Goal: Task Accomplishment & Management: Complete application form

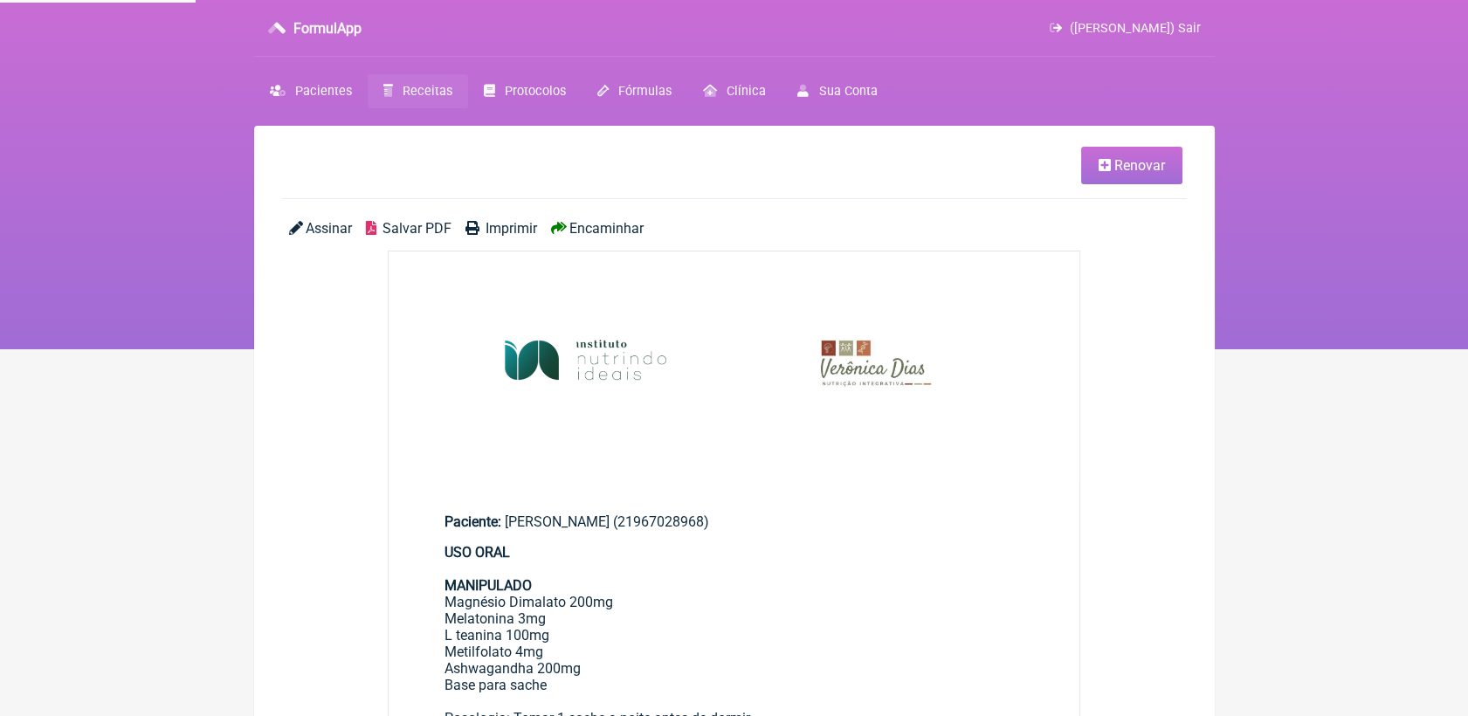
click at [1139, 179] on link "Renovar" at bounding box center [1131, 166] width 101 height 38
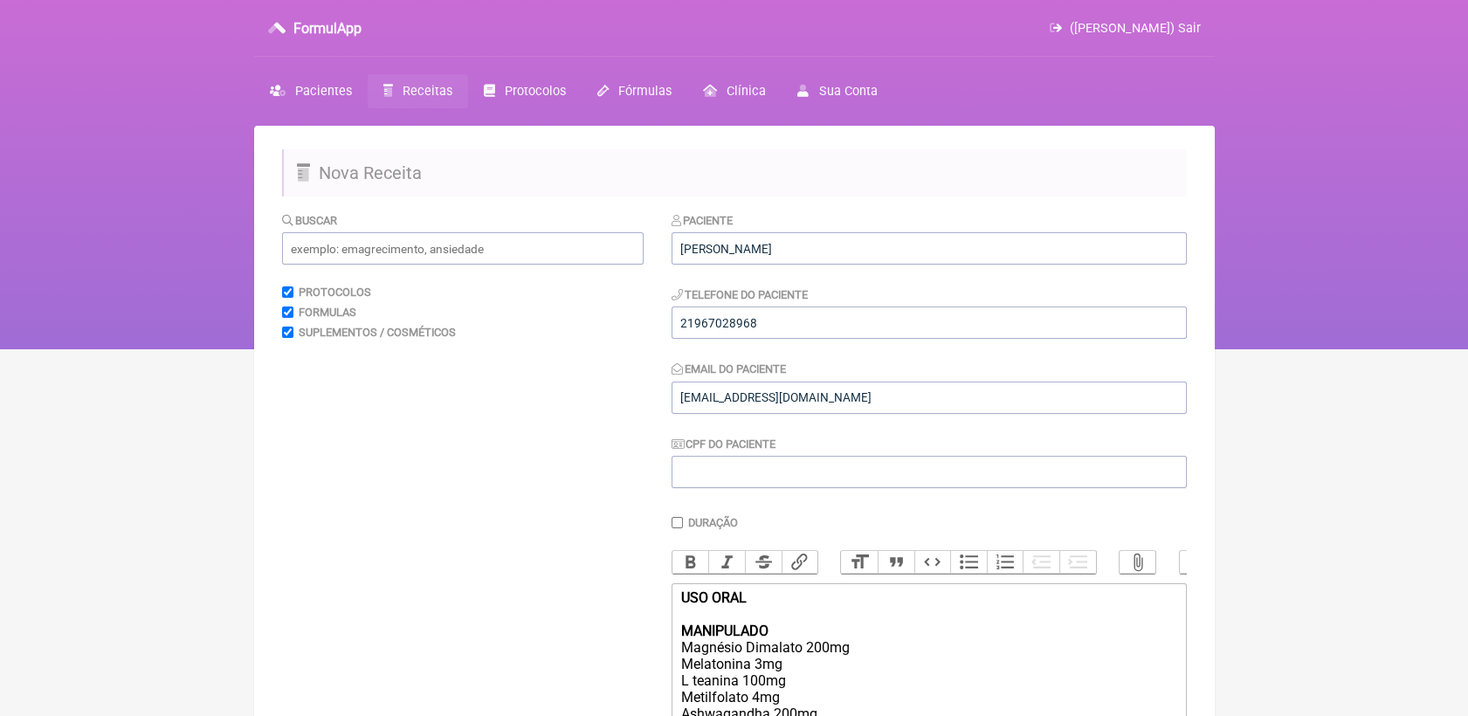
click at [412, 87] on span "Receitas" at bounding box center [428, 91] width 50 height 15
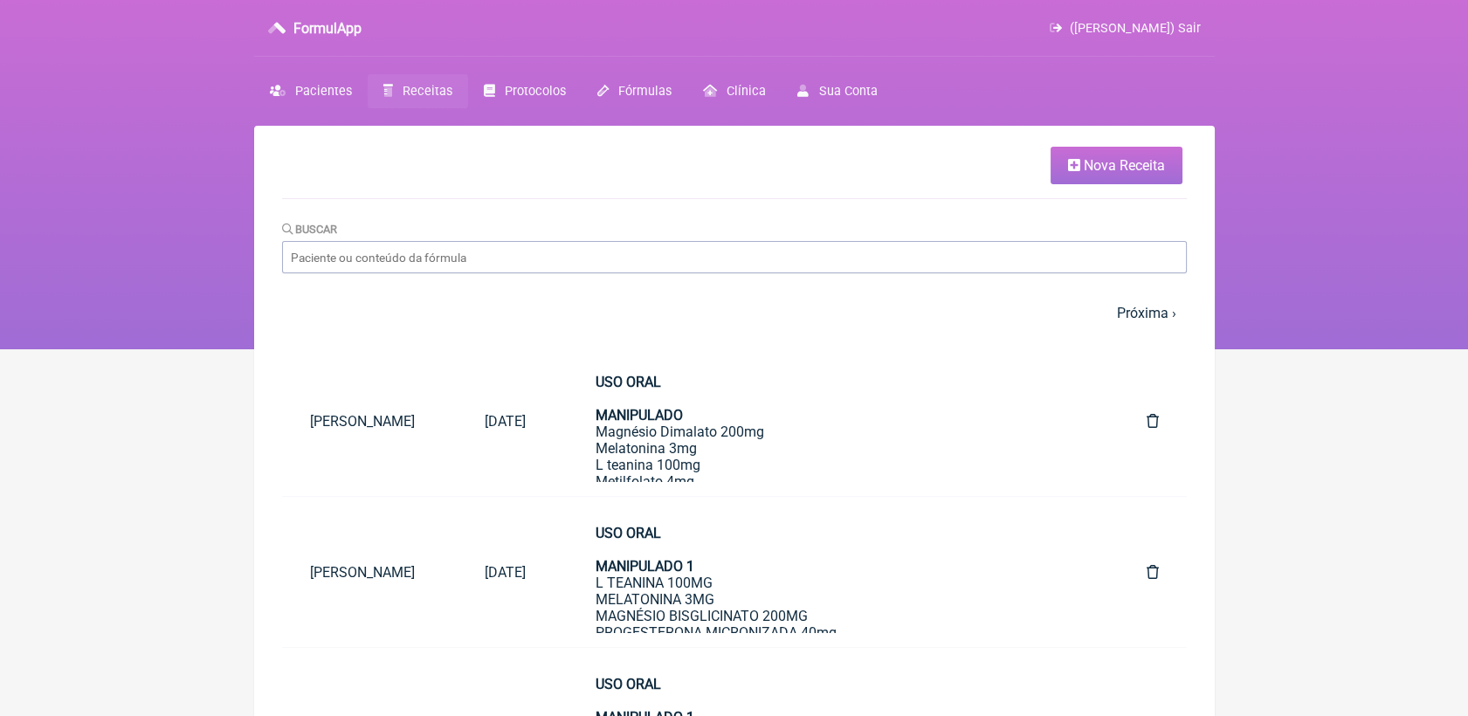
click at [1086, 163] on span "Nova Receita" at bounding box center [1124, 165] width 81 height 17
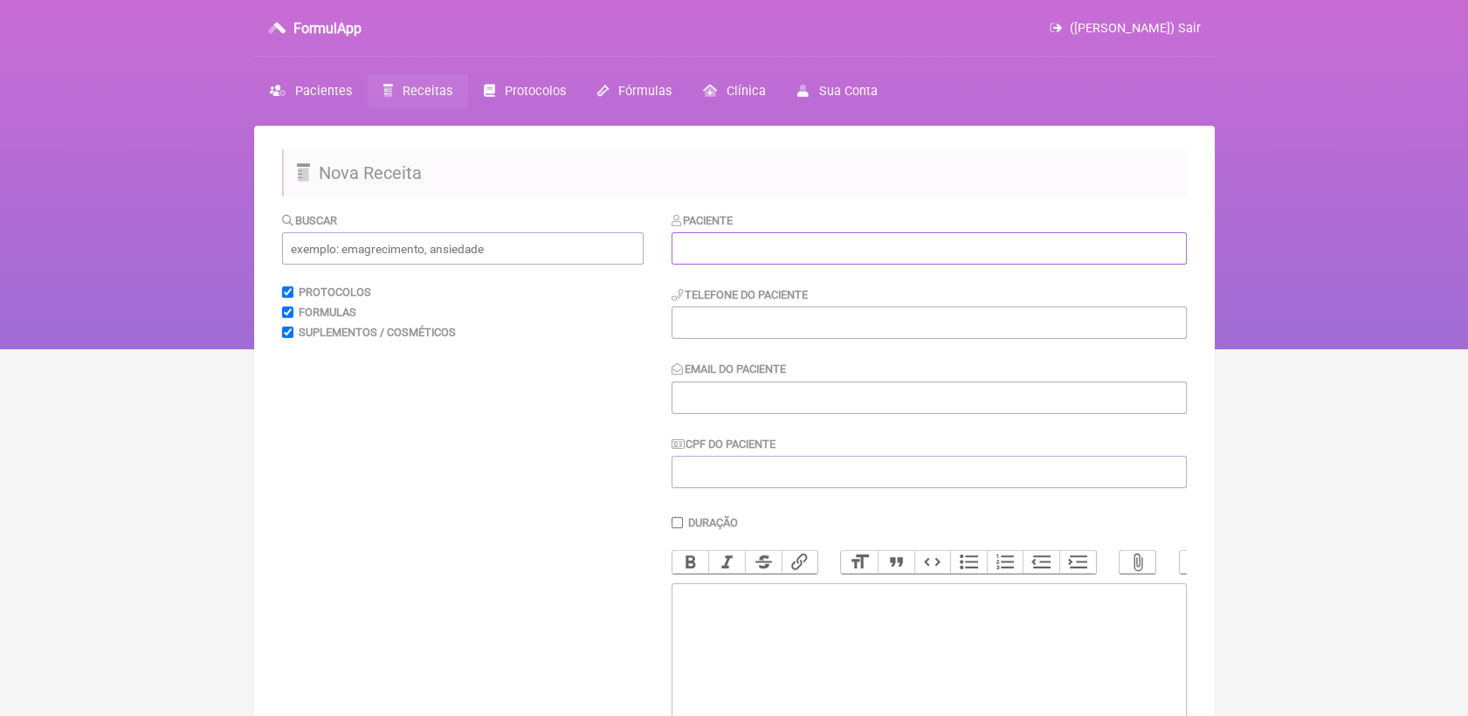
click at [746, 248] on input "text" at bounding box center [929, 248] width 515 height 32
paste input "[PERSON_NAME]"
type input "[PERSON_NAME]"
click at [763, 318] on input "tel" at bounding box center [929, 323] width 515 height 32
paste input "21 99891-0340"
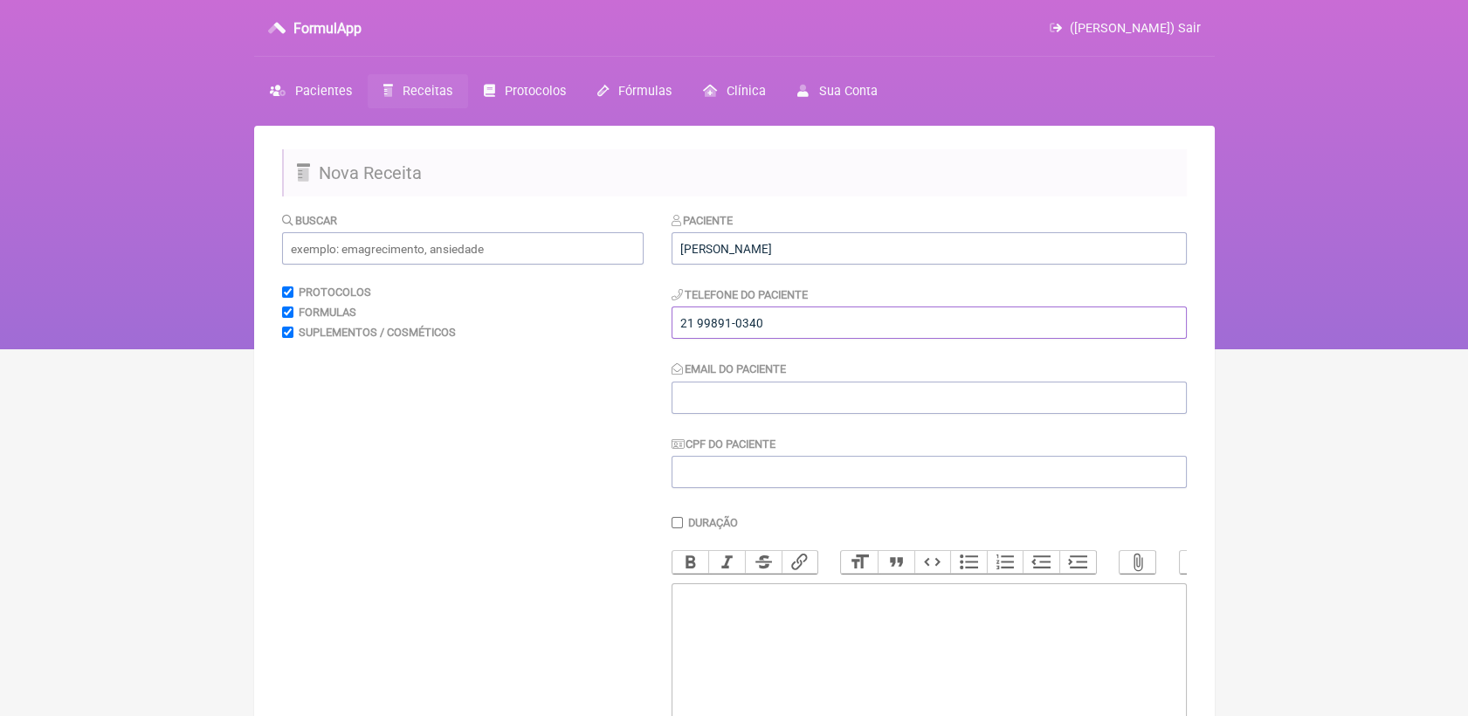
type input "21 99891-0340"
drag, startPoint x: 852, startPoint y: 402, endPoint x: 695, endPoint y: 278, distance: 200.2
click at [852, 402] on input "Email do Paciente" at bounding box center [929, 398] width 515 height 32
paste input "[EMAIL_ADDRESS][DOMAIN_NAME]"
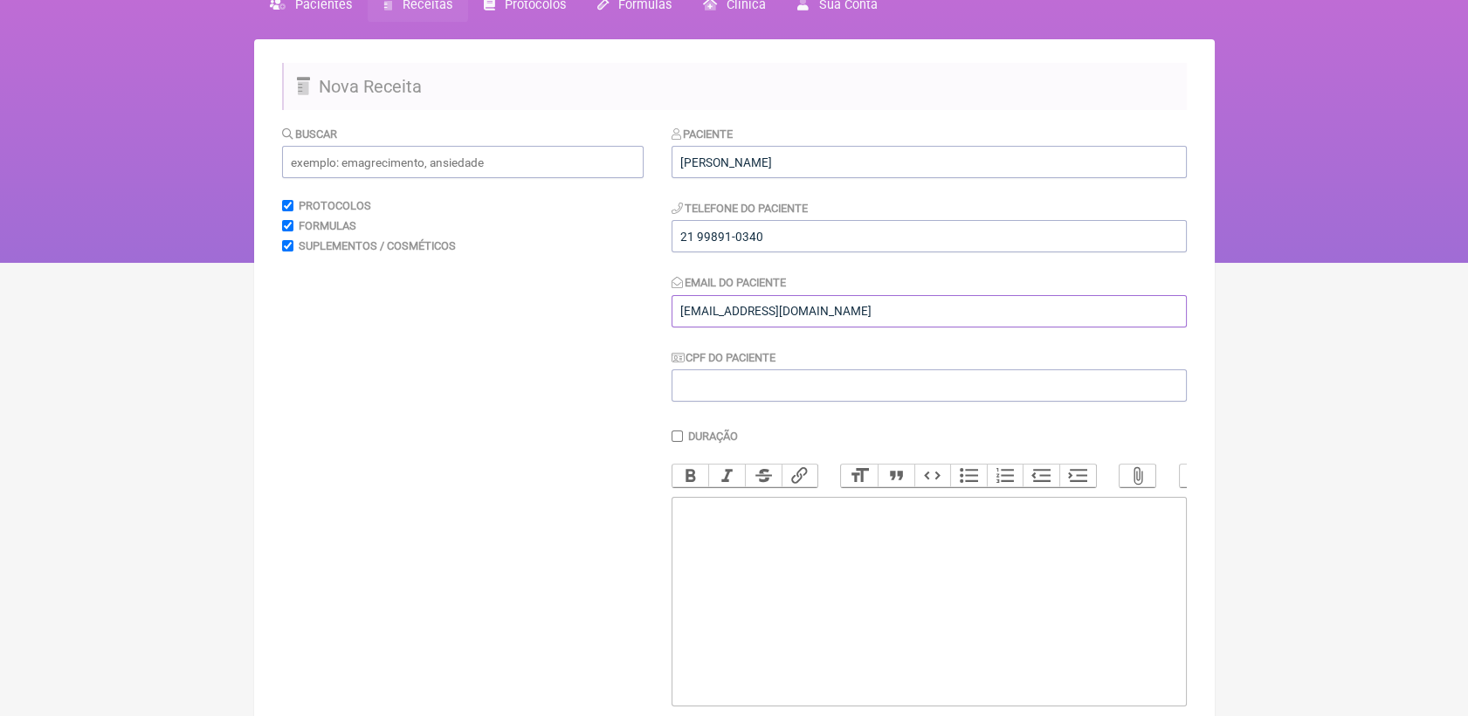
scroll to position [194, 0]
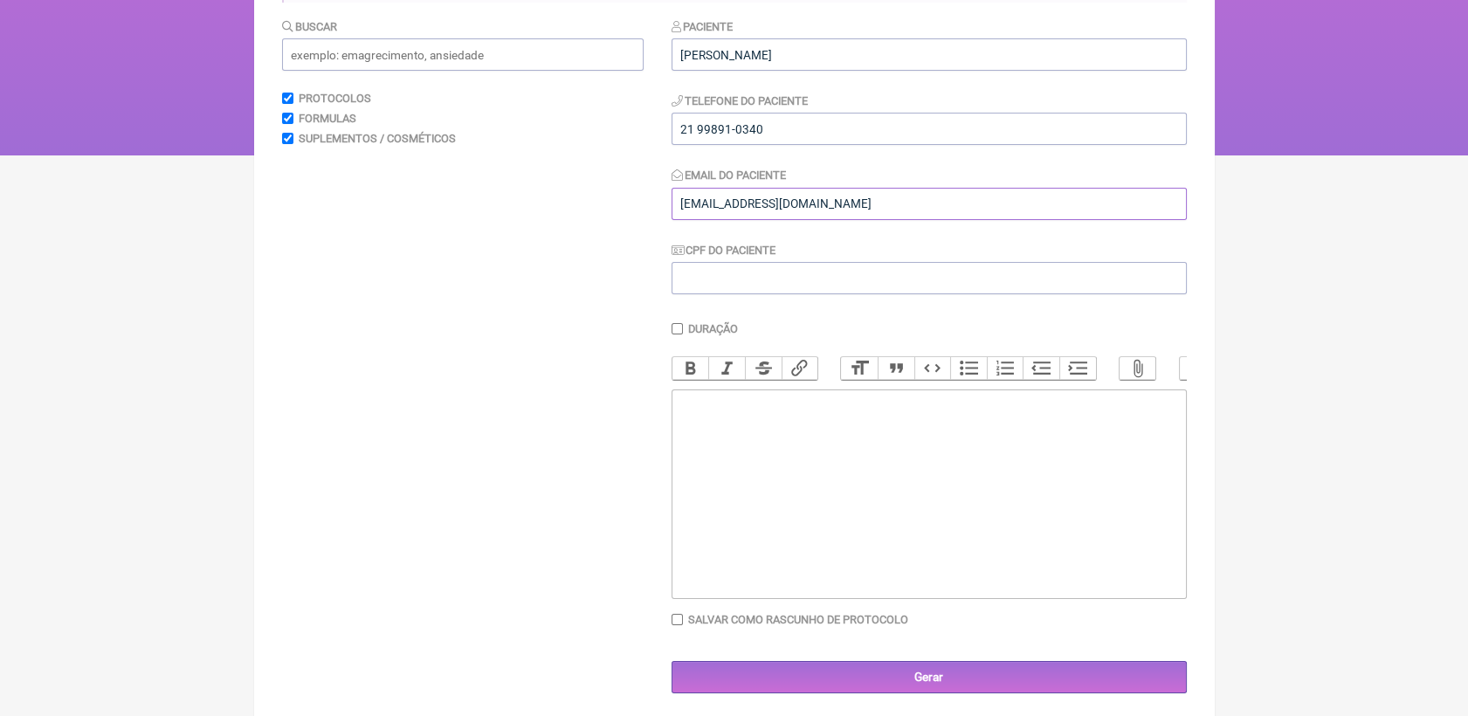
type input "[EMAIL_ADDRESS][DOMAIN_NAME]"
click at [823, 463] on trix-editor at bounding box center [929, 494] width 515 height 210
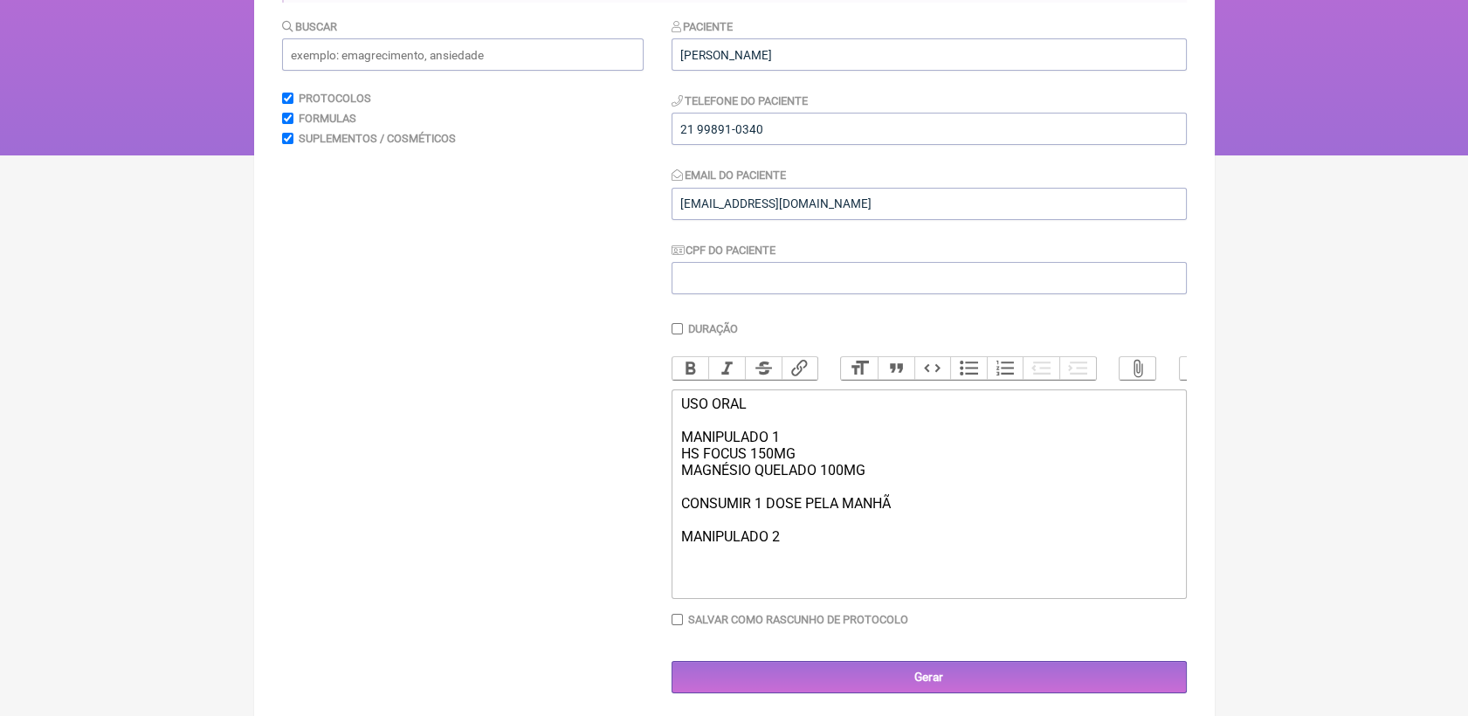
type trix-editor "<div>USO ORAL<br><br>MANIPULADO 1<br>HS FOCUS 150MG&nbsp;<br>MAGNÉSIO QUELADO 1…"
click at [489, 59] on input "text" at bounding box center [463, 54] width 362 height 32
type input "G"
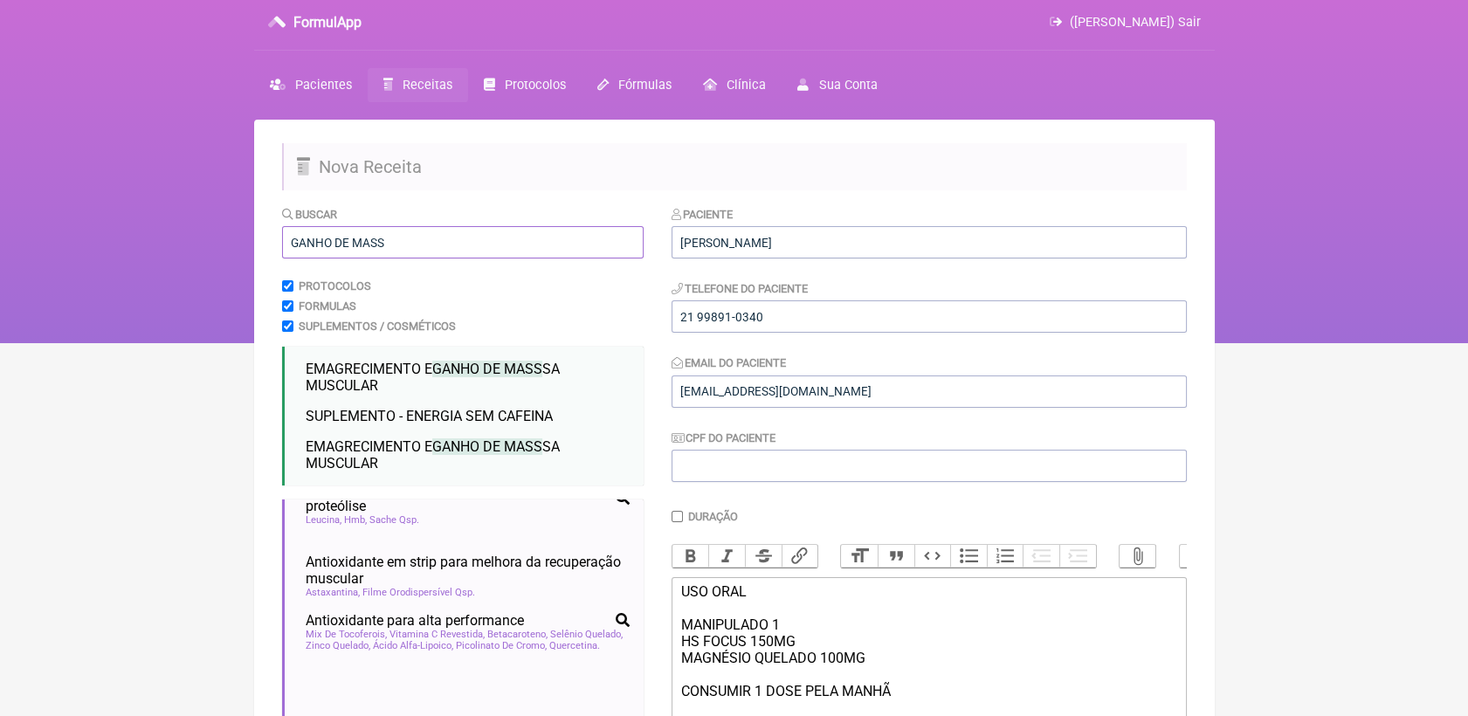
scroll to position [0, 0]
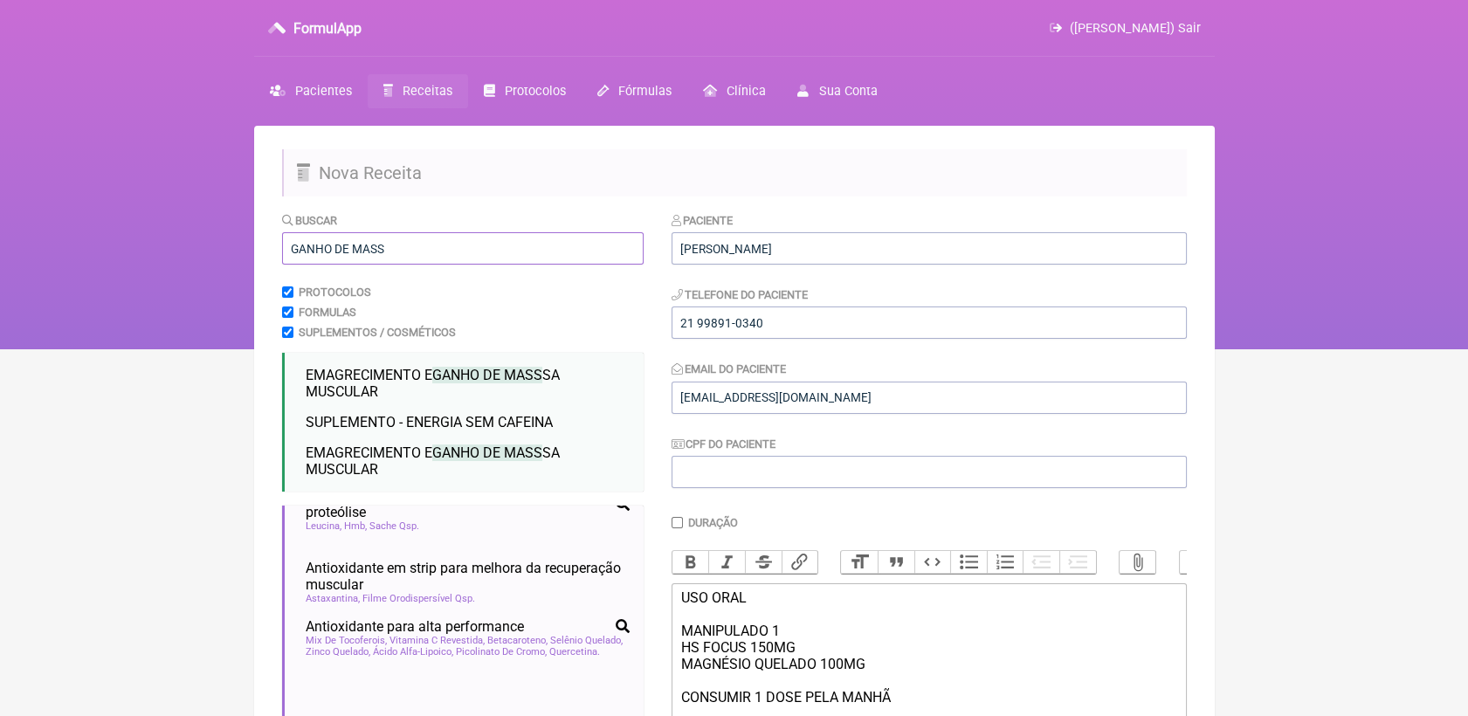
drag, startPoint x: 405, startPoint y: 253, endPoint x: 258, endPoint y: 274, distance: 149.1
click at [258, 274] on main "Nova Receita Buscar GANHO DE MASS Protocolos Formulas Suplementos / Cosméticos …" at bounding box center [734, 632] width 961 height 1012
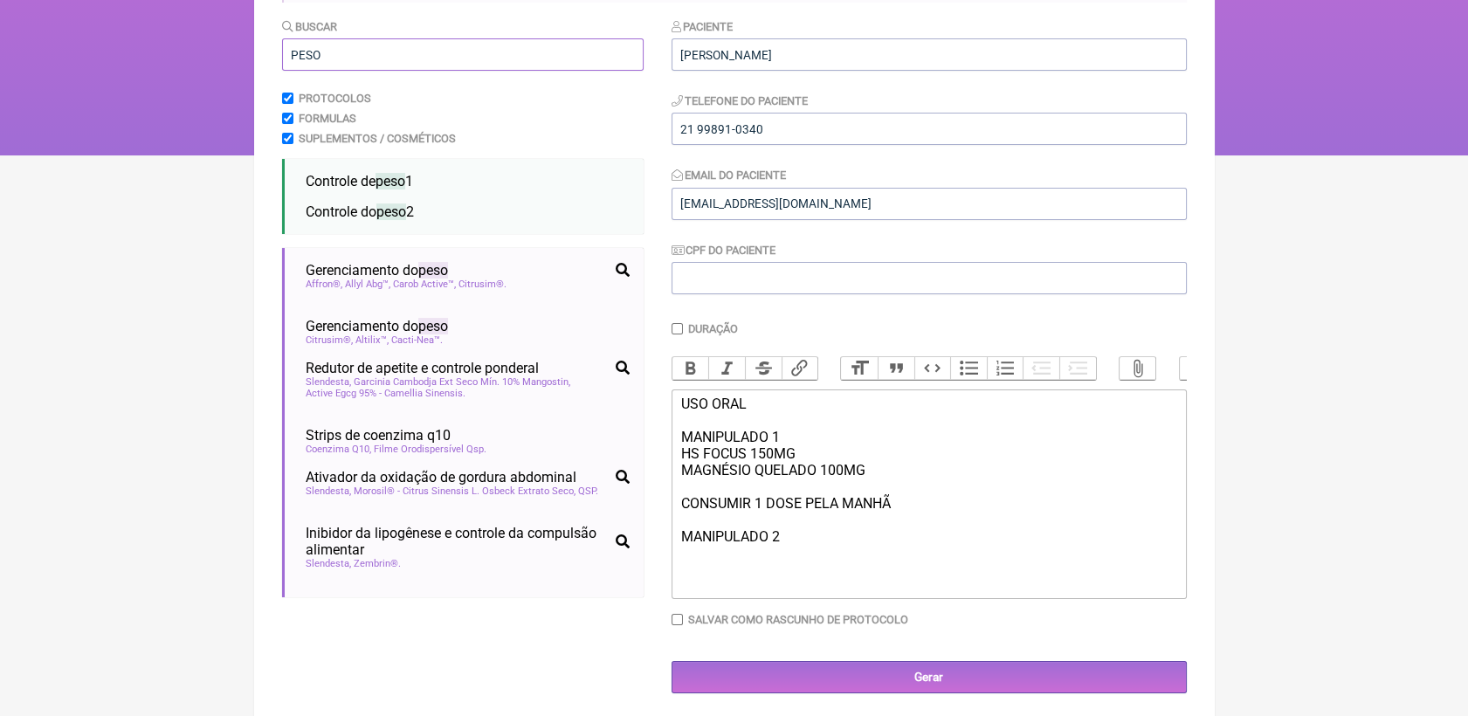
type input "PESO"
click at [796, 562] on div "USO ORAL MANIPULADO 1 HS FOCUS 150MG MAGNÉSIO QUELADO 100MG CONSUMIR 1 DOSE PEL…" at bounding box center [928, 479] width 496 height 166
drag, startPoint x: 777, startPoint y: 565, endPoint x: 680, endPoint y: 553, distance: 97.7
click at [680, 553] on div "USO ORAL MANIPULADO 1 HS FOCUS 150MG MAGNÉSIO QUELADO 100MG CONSUMIR 1 DOSE PEL…" at bounding box center [928, 487] width 496 height 183
click at [679, 369] on button "Bold" at bounding box center [690, 368] width 37 height 23
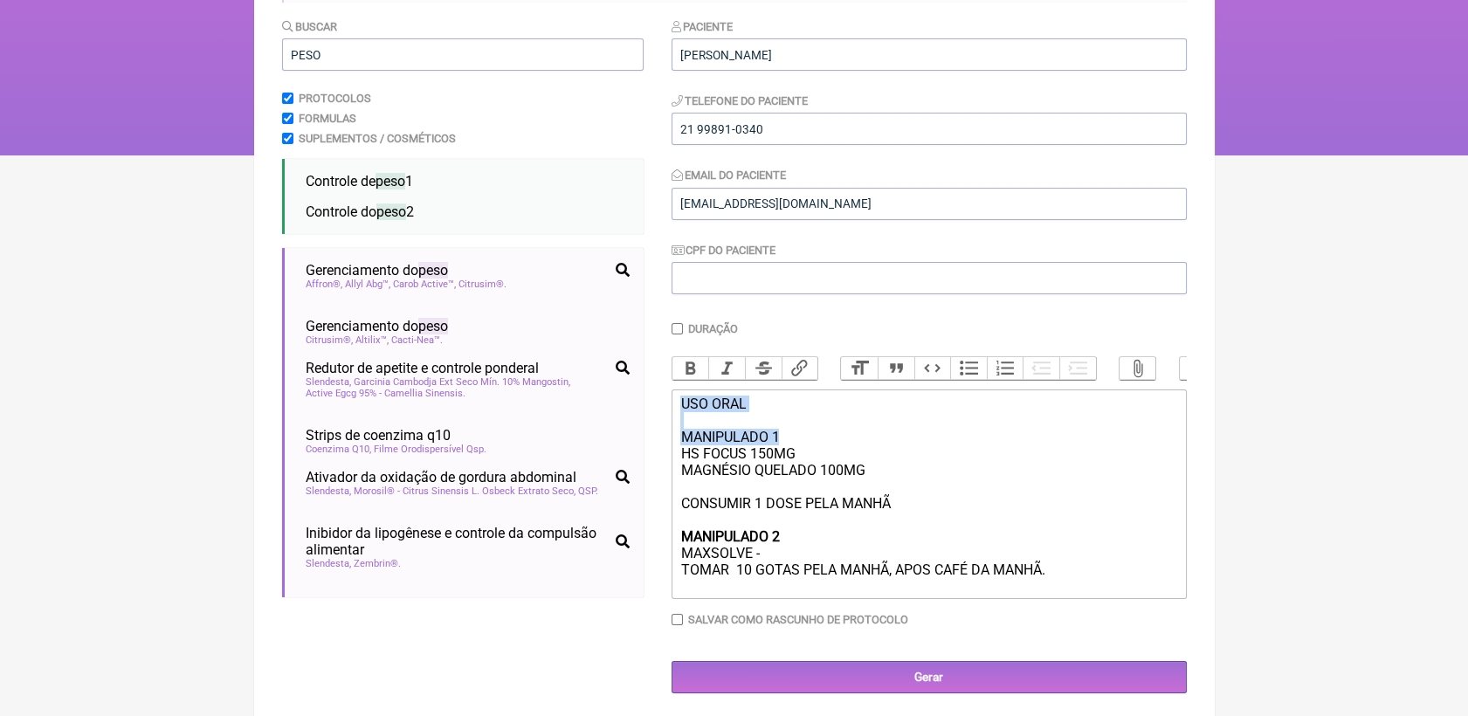
drag, startPoint x: 679, startPoint y: 419, endPoint x: 789, endPoint y: 454, distance: 114.6
click at [789, 454] on div "USO ORAL MANIPULADO 1 HS FOCUS 150MG MAGNÉSIO QUELADO 100MG CONSUMIR 1 DOSE PEL…" at bounding box center [928, 487] width 496 height 183
click at [695, 374] on button "Bold" at bounding box center [690, 368] width 37 height 23
click at [1083, 578] on div "USO ORAL MANIPULADO 1 HS FOCUS 150MG MAGNÉSIO QUELADO 100MG CONSUMIR 1 DOSE PEL…" at bounding box center [928, 487] width 496 height 183
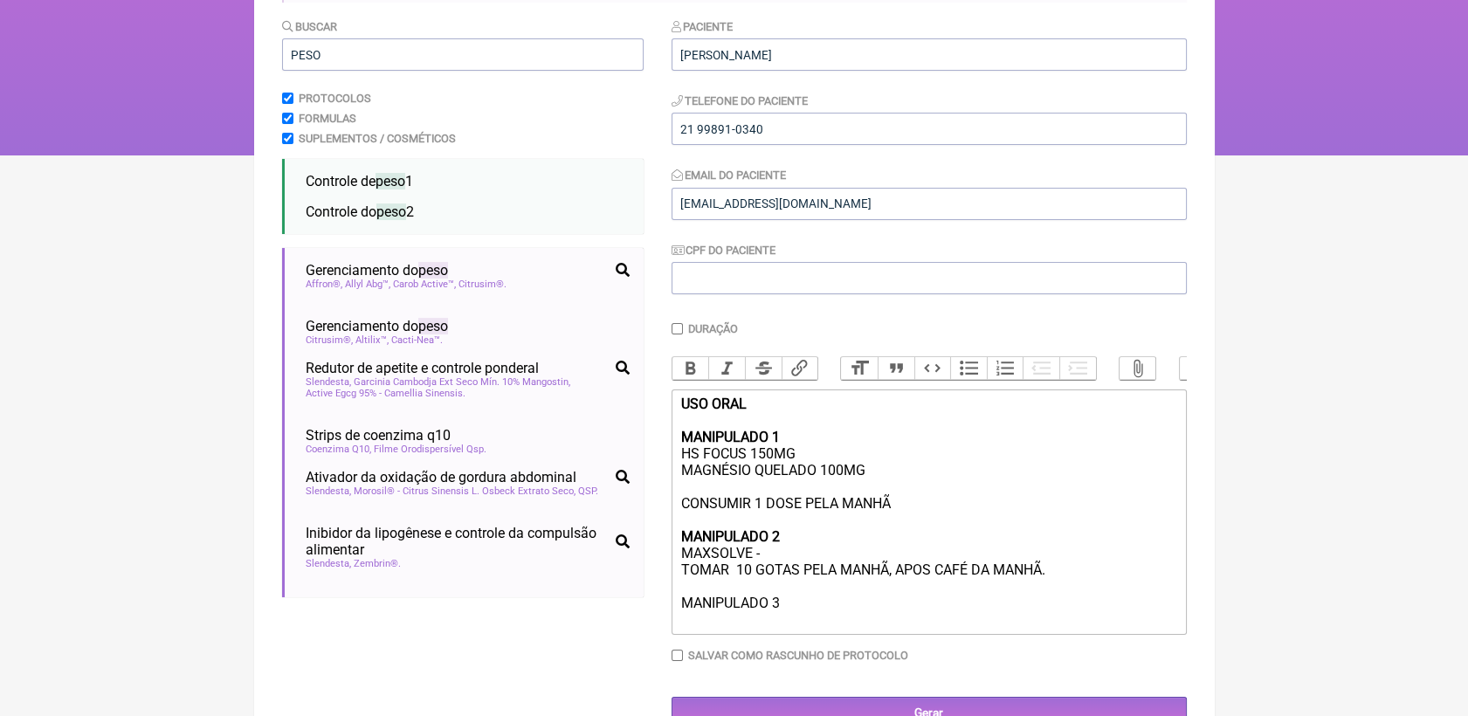
paste trix-editor "<div><strong>USO ORAL<br><br>MANIPULADO 1</strong><br>HS FOCUS 150MG <br>MAGNÉS…"
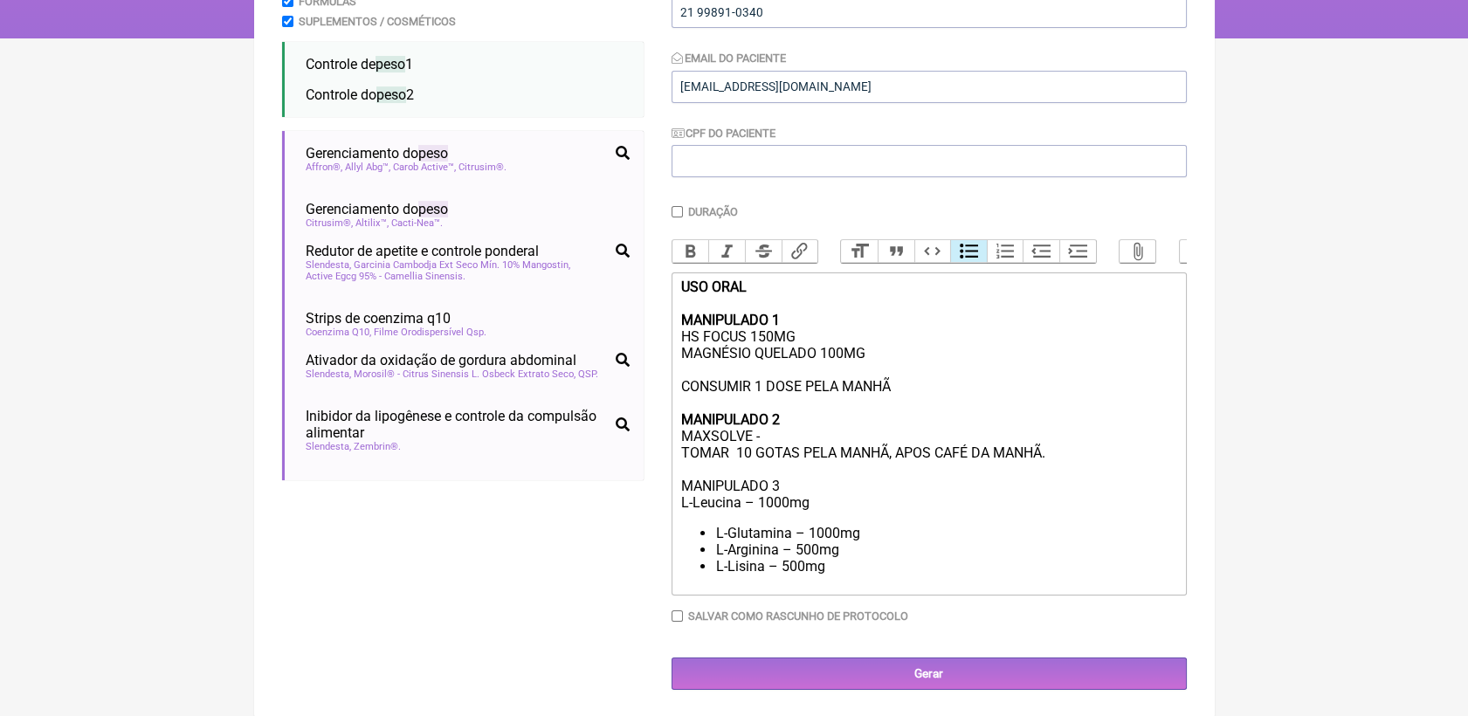
scroll to position [341, 0]
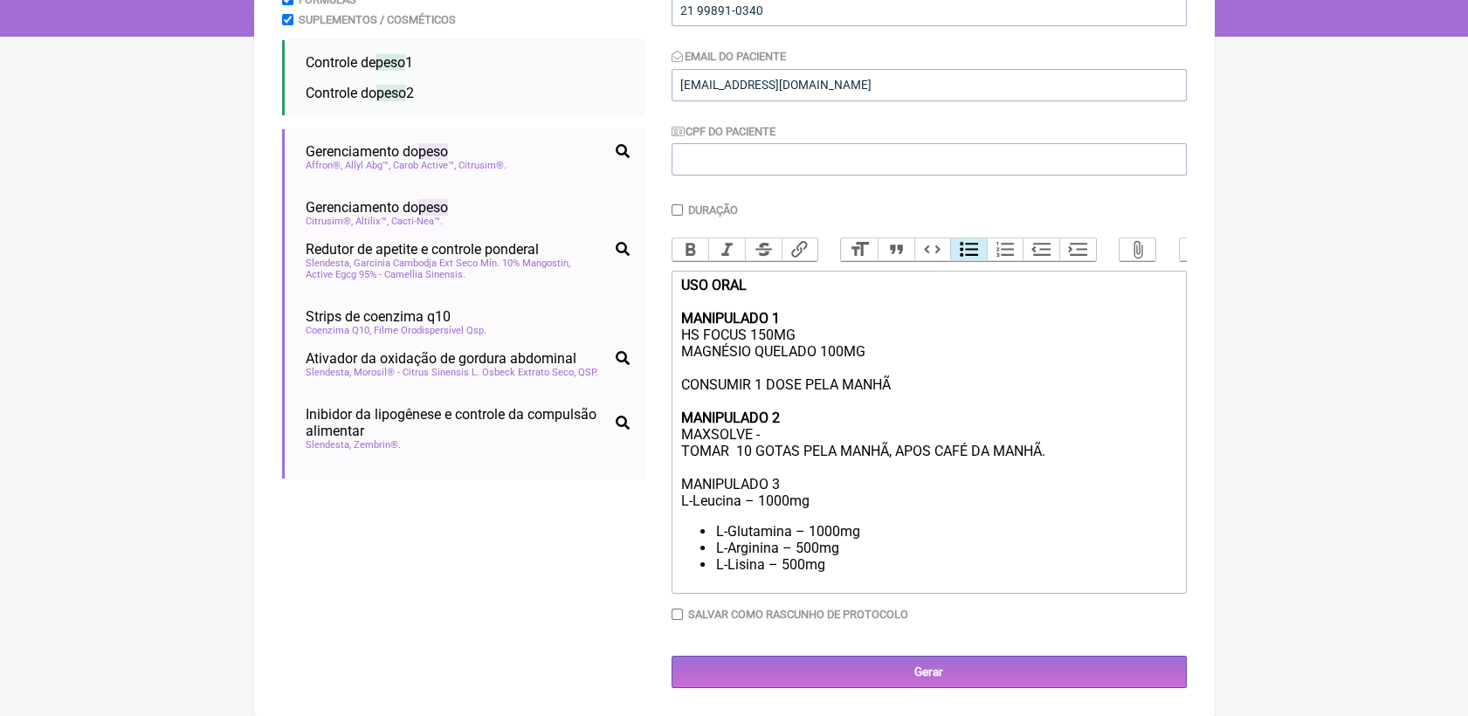
drag, startPoint x: 713, startPoint y: 532, endPoint x: 828, endPoint y: 527, distance: 115.4
click at [720, 532] on ul "L-Glutamina – 1000mg L-Arginina – 500mg [GEOGRAPHIC_DATA] – 500mg" at bounding box center [928, 548] width 496 height 50
click at [713, 527] on ul "L-Glutamina – 1000mg L-Arginina – 500mg [GEOGRAPHIC_DATA] – 500mg" at bounding box center [928, 548] width 496 height 50
click at [716, 548] on li "L-Arginina – 500mg" at bounding box center [945, 548] width 461 height 17
click at [717, 566] on li "L-Lisina – 500mg" at bounding box center [945, 564] width 461 height 17
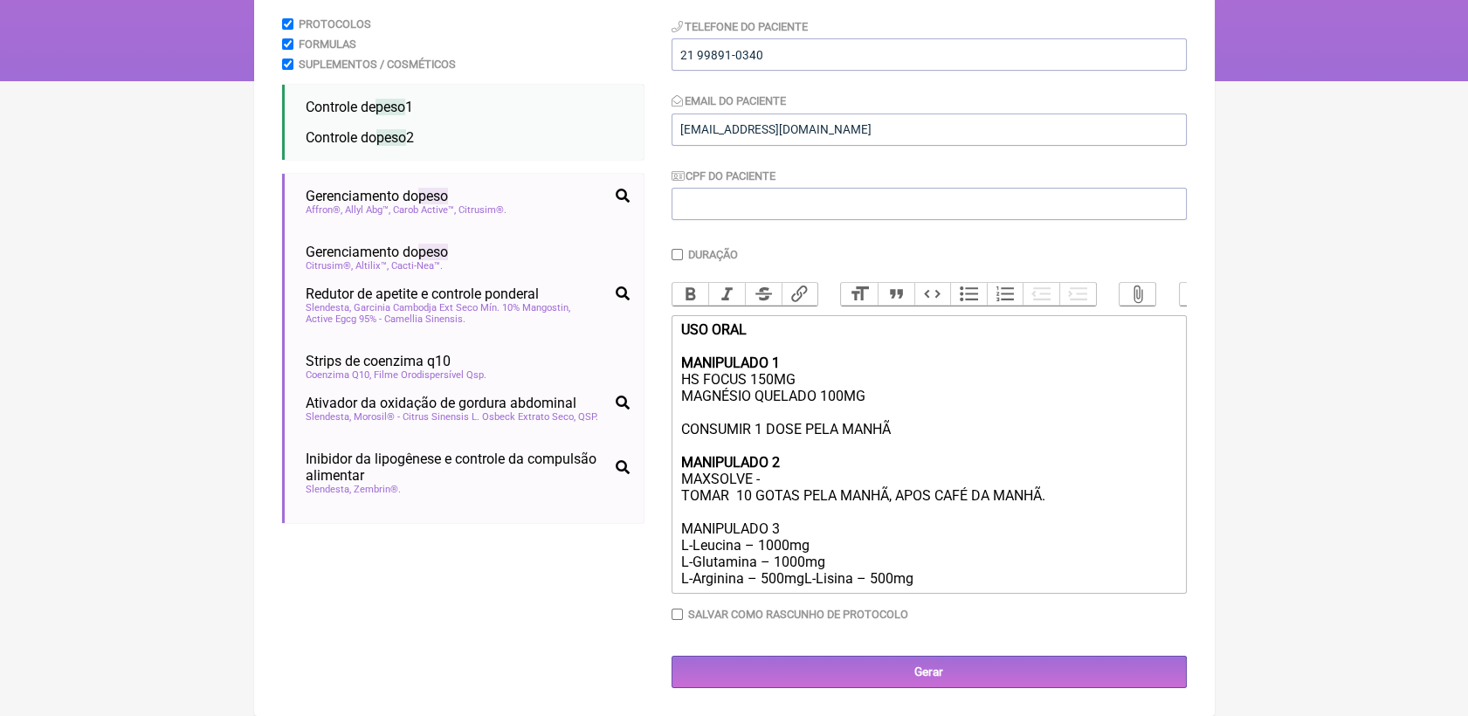
scroll to position [313, 0]
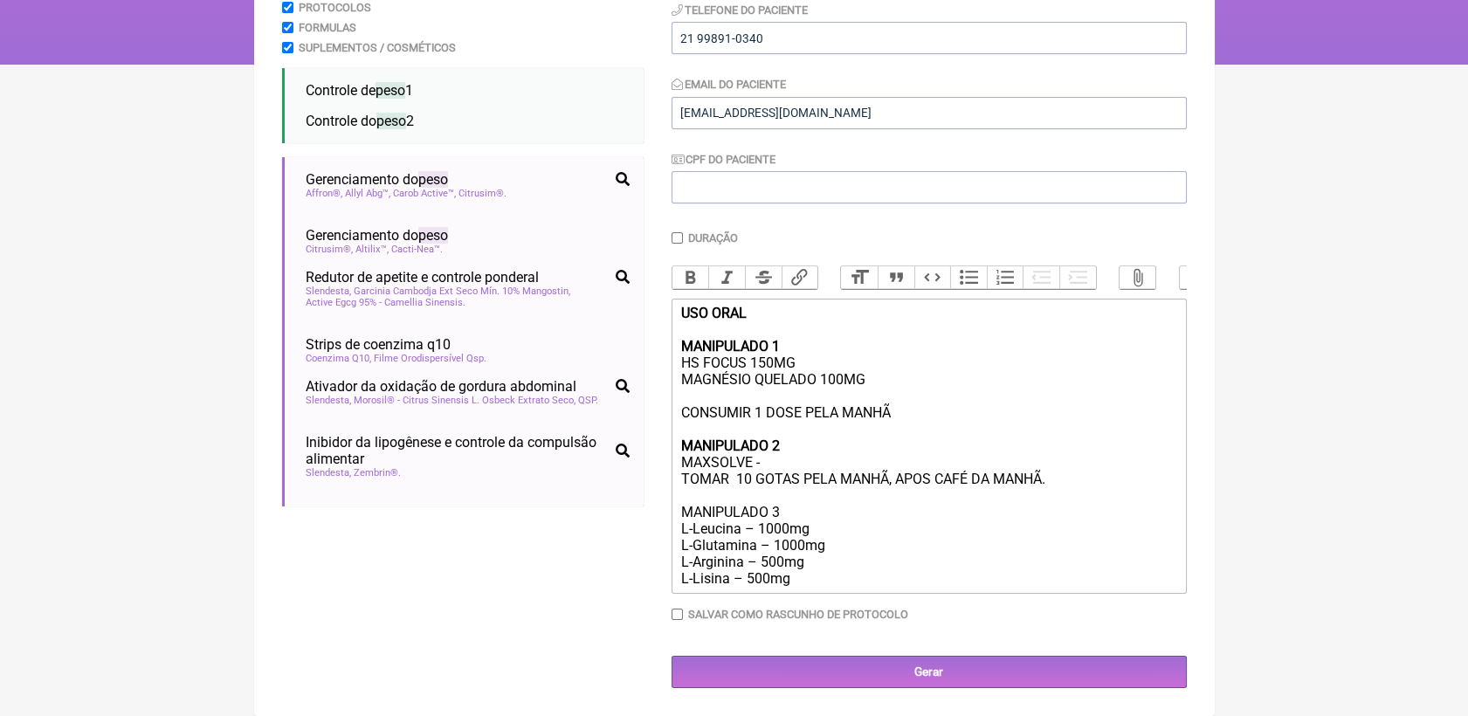
click at [800, 578] on div "USO ORAL MANIPULADO 1 HS FOCUS 150MG MAGNÉSIO QUELADO 100MG CONSUMIR 1 DOSE PEL…" at bounding box center [928, 446] width 496 height 282
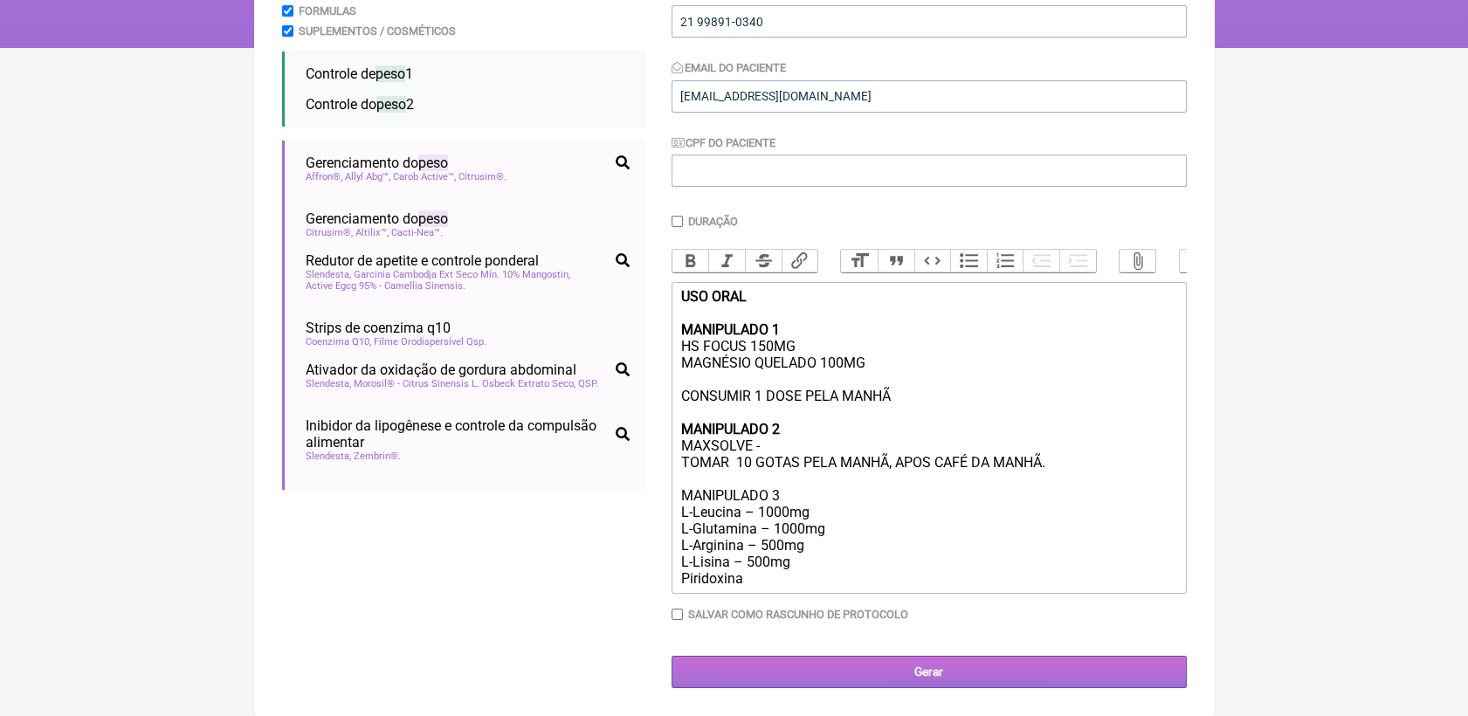
scroll to position [341, 0]
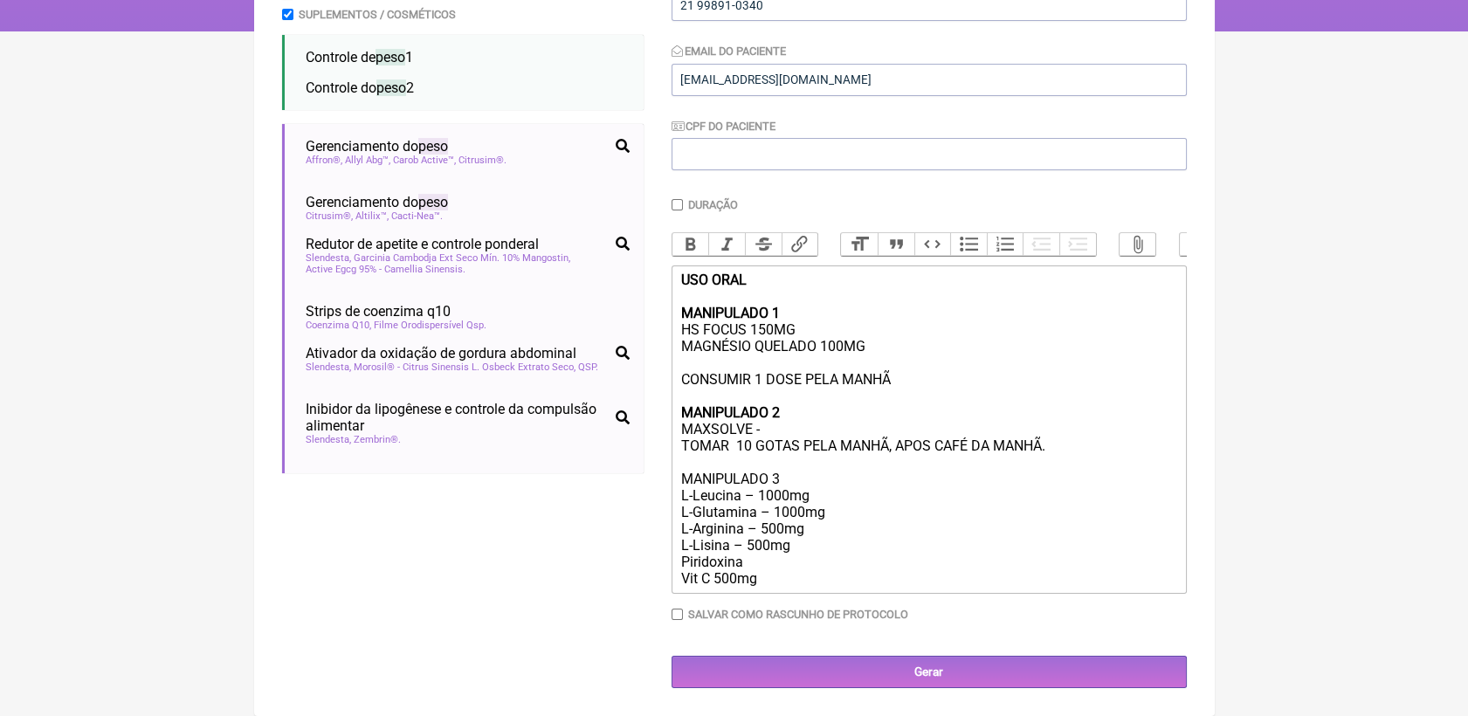
click at [775, 569] on div "USO ORAL MANIPULADO 1 HS FOCUS 150MG MAGNÉSIO QUELADO 100MG CONSUMIR 1 DOSE PEL…" at bounding box center [928, 429] width 496 height 315
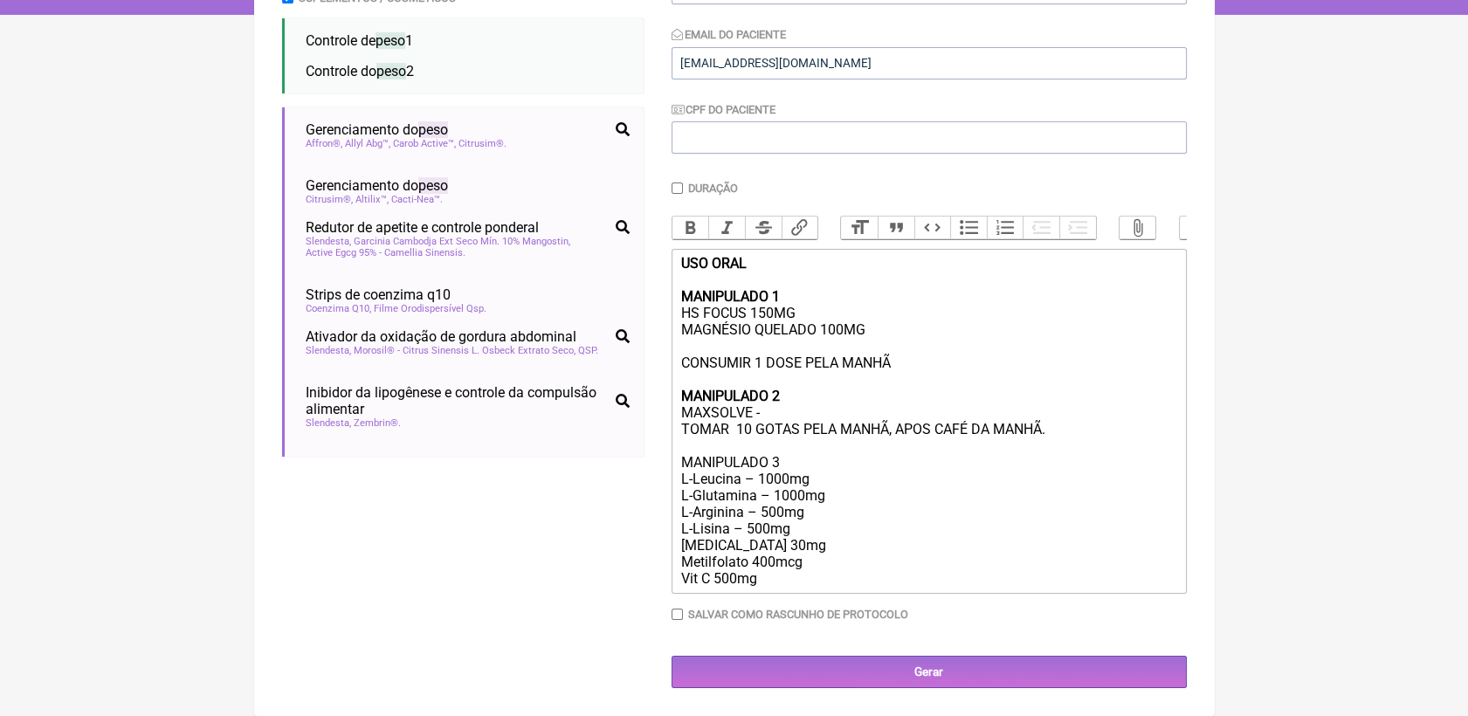
click at [786, 587] on div "USO ORAL MANIPULADO 1 HS FOCUS 150MG MAGNÉSIO QUELADO 100MG CONSUMIR 1 DOSE PEL…" at bounding box center [928, 421] width 496 height 332
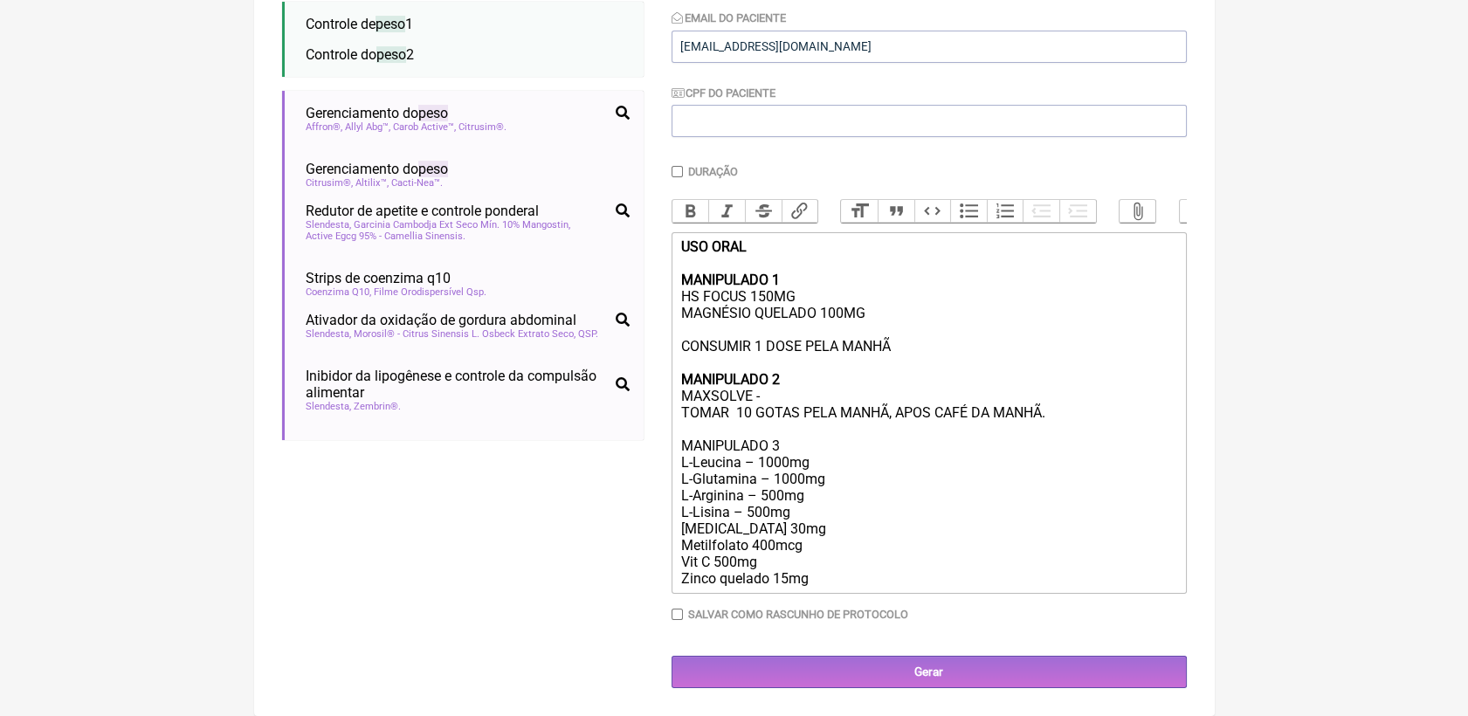
scroll to position [381, 0]
drag, startPoint x: 790, startPoint y: 441, endPoint x: 676, endPoint y: 449, distance: 114.7
click at [676, 449] on trix-editor "USO ORAL MANIPULADO 1 HS FOCUS 150MG MAGNÉSIO QUELADO 100MG CONSUMIR 1 DOSE PEL…" at bounding box center [929, 413] width 515 height 362
click at [676, 200] on button "Bold" at bounding box center [690, 211] width 37 height 23
click at [858, 471] on div "USO ORAL MANIPULADO 1 HS FOCUS 150MG MAGNÉSIO QUELADO 100MG CONSUMIR 1 DOSE PEL…" at bounding box center [928, 412] width 496 height 348
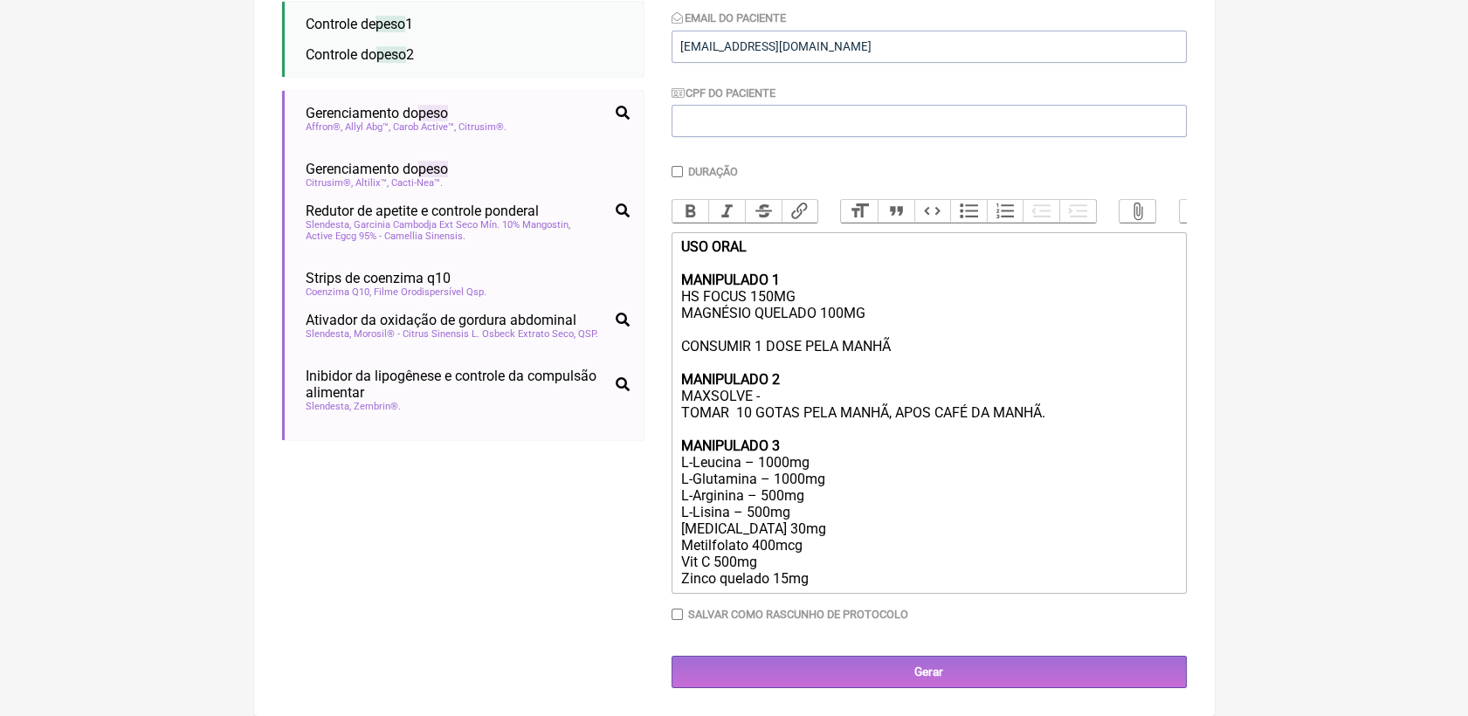
click at [748, 458] on div "USO ORAL MANIPULADO 1 HS FOCUS 150MG MAGNÉSIO QUELADO 100MG CONSUMIR 1 DOSE PEL…" at bounding box center [928, 412] width 496 height 348
click at [769, 477] on div "USO ORAL MANIPULADO 1 HS FOCUS 150MG MAGNÉSIO QUELADO 100MG CONSUMIR 1 DOSE PEL…" at bounding box center [928, 412] width 496 height 348
click at [755, 491] on div "USO ORAL MANIPULADO 1 HS FOCUS 150MG MAGNÉSIO QUELADO 100MG CONSUMIR 1 DOSE PEL…" at bounding box center [928, 412] width 496 height 348
click at [742, 504] on div "USO ORAL MANIPULADO 1 HS FOCUS 150MG MAGNÉSIO QUELADO 100MG CONSUMIR 1 DOSE PEL…" at bounding box center [928, 412] width 496 height 348
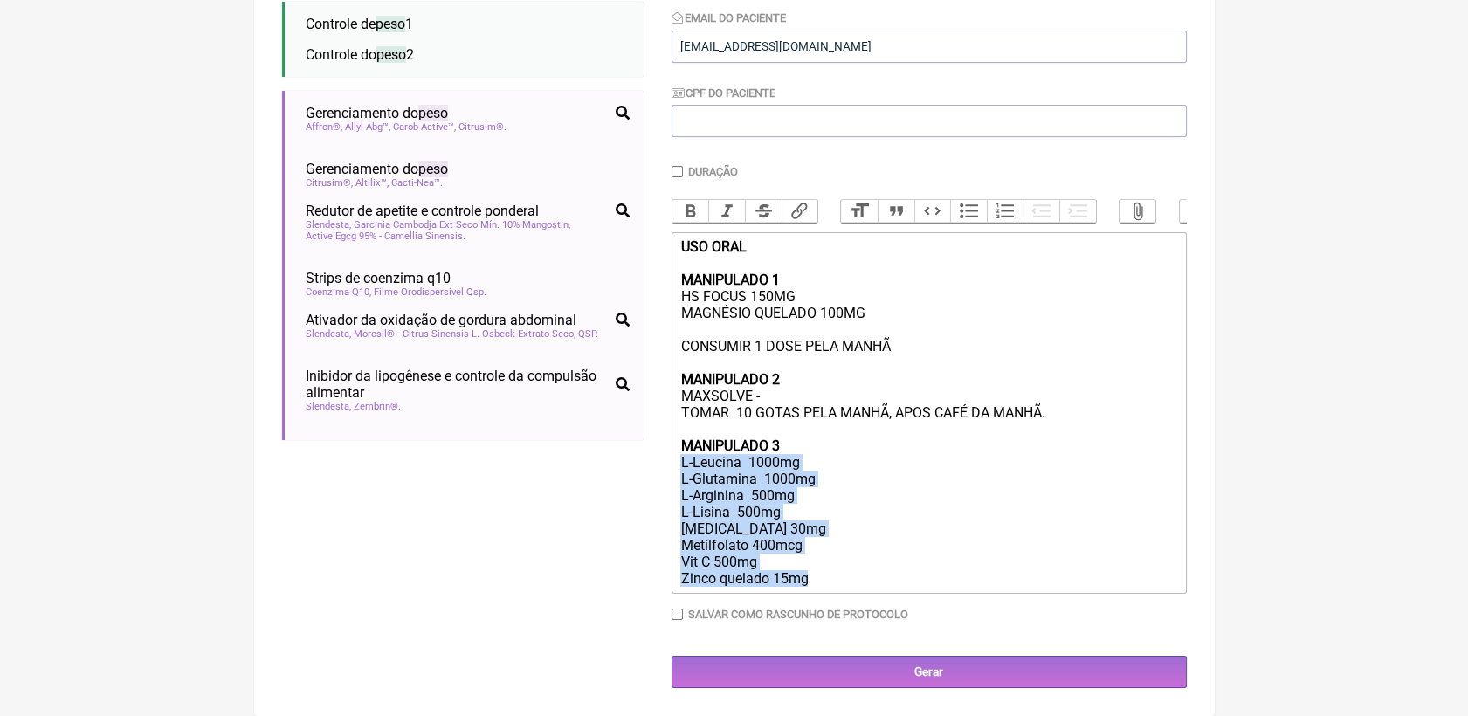
drag, startPoint x: 677, startPoint y: 464, endPoint x: 840, endPoint y: 582, distance: 201.9
click at [840, 582] on trix-editor "USO ORAL MANIPULADO 1 HS FOCUS 150MG MAGNÉSIO QUELADO 100MG CONSUMIR 1 DOSE PEL…" at bounding box center [929, 413] width 515 height 362
copy div "L-Leucina 1000mg L-Glutamina 1000mg L-Arginina 500mg L-Lisina 500mg [MEDICAL_DA…"
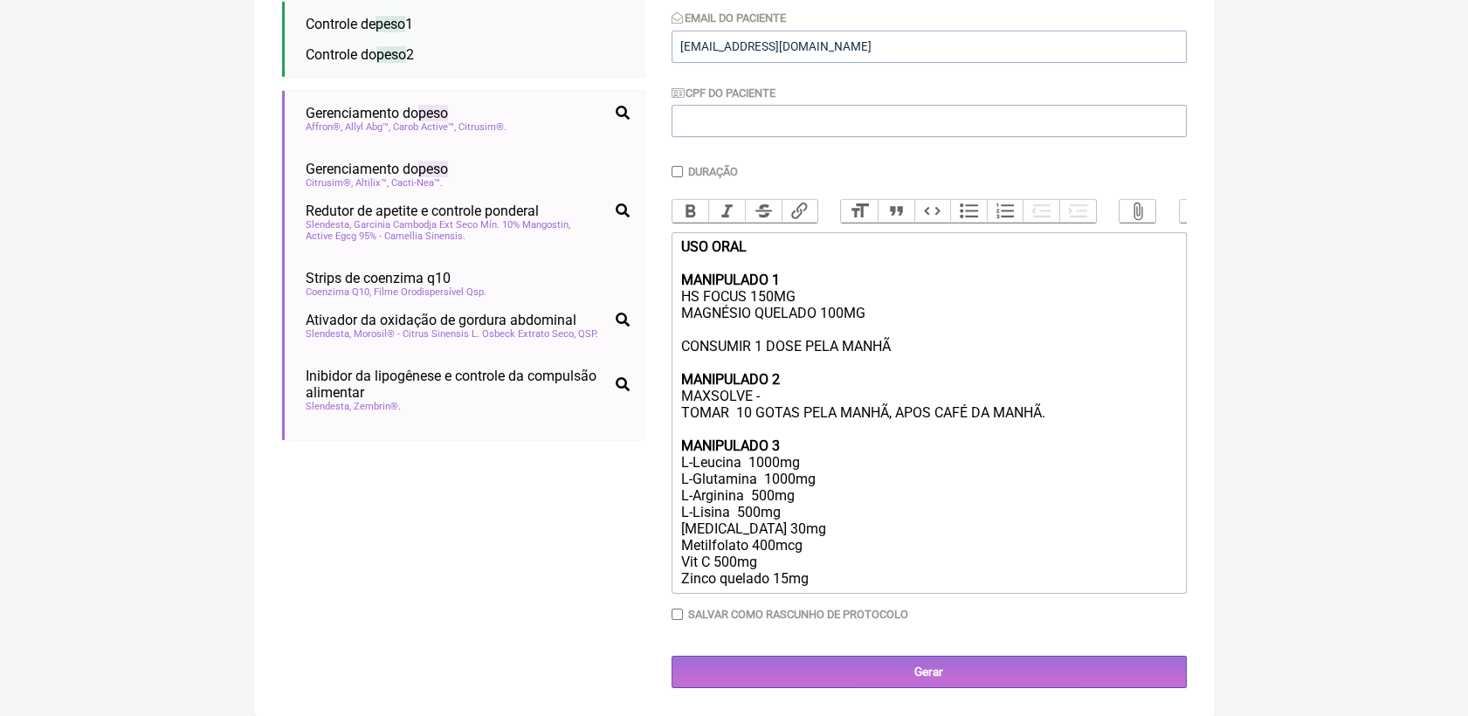
click at [857, 595] on div "Duração Duração de 30 dias Bold Italic Strikethrough Link Heading Quote Code Bu…" at bounding box center [929, 399] width 515 height 469
click at [850, 574] on div "USO ORAL MANIPULADO 1 HS FOCUS 150MG MAGNÉSIO QUELADO 100MG CONSUMIR 1 DOSE PEL…" at bounding box center [928, 412] width 496 height 348
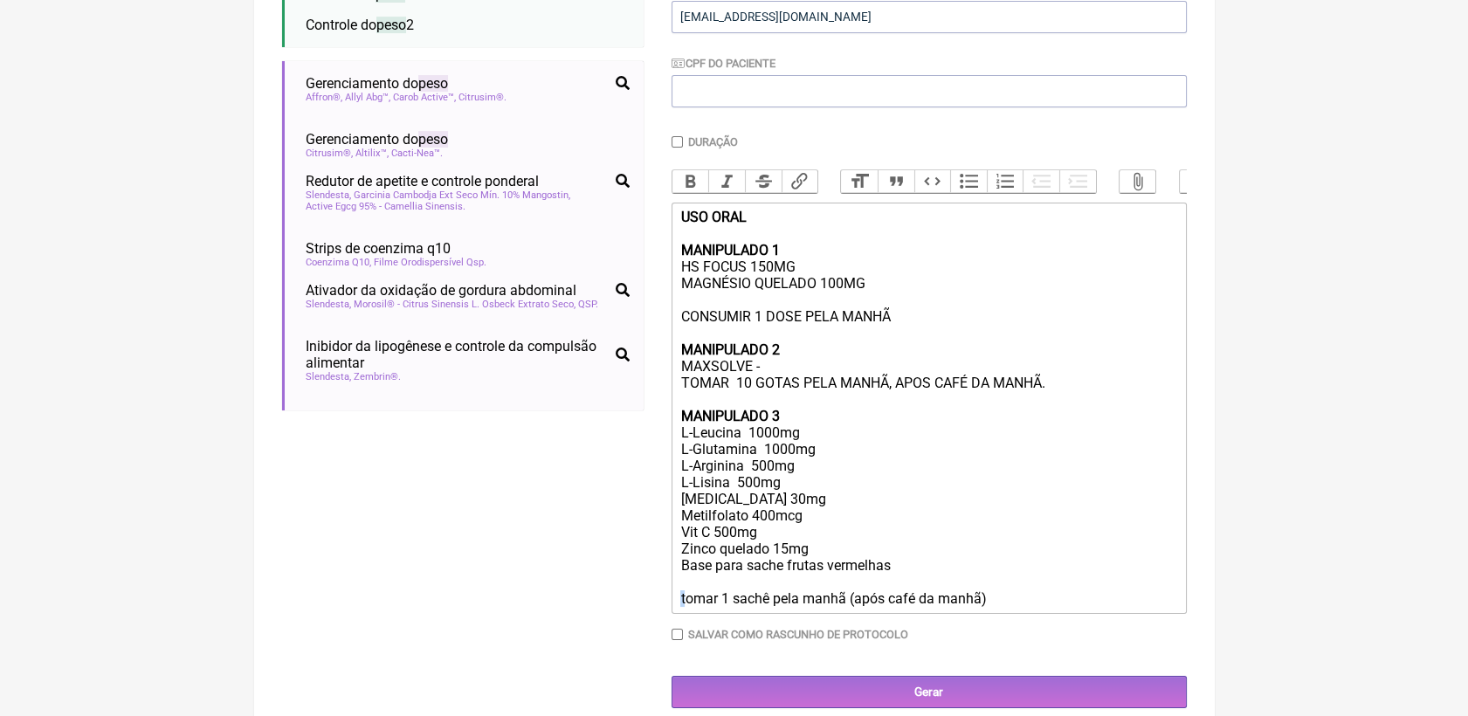
click at [686, 607] on div "USO ORAL MANIPULADO 1 HS FOCUS 150MG MAGNÉSIO QUELADO 100MG CONSUMIR 1 DOSE PEL…" at bounding box center [928, 408] width 496 height 398
type trix-editor "<div><strong>USO ORAL<br><br>MANIPULADO 1</strong><br>HS FOCUS 150MG <br>MAGNÉS…"
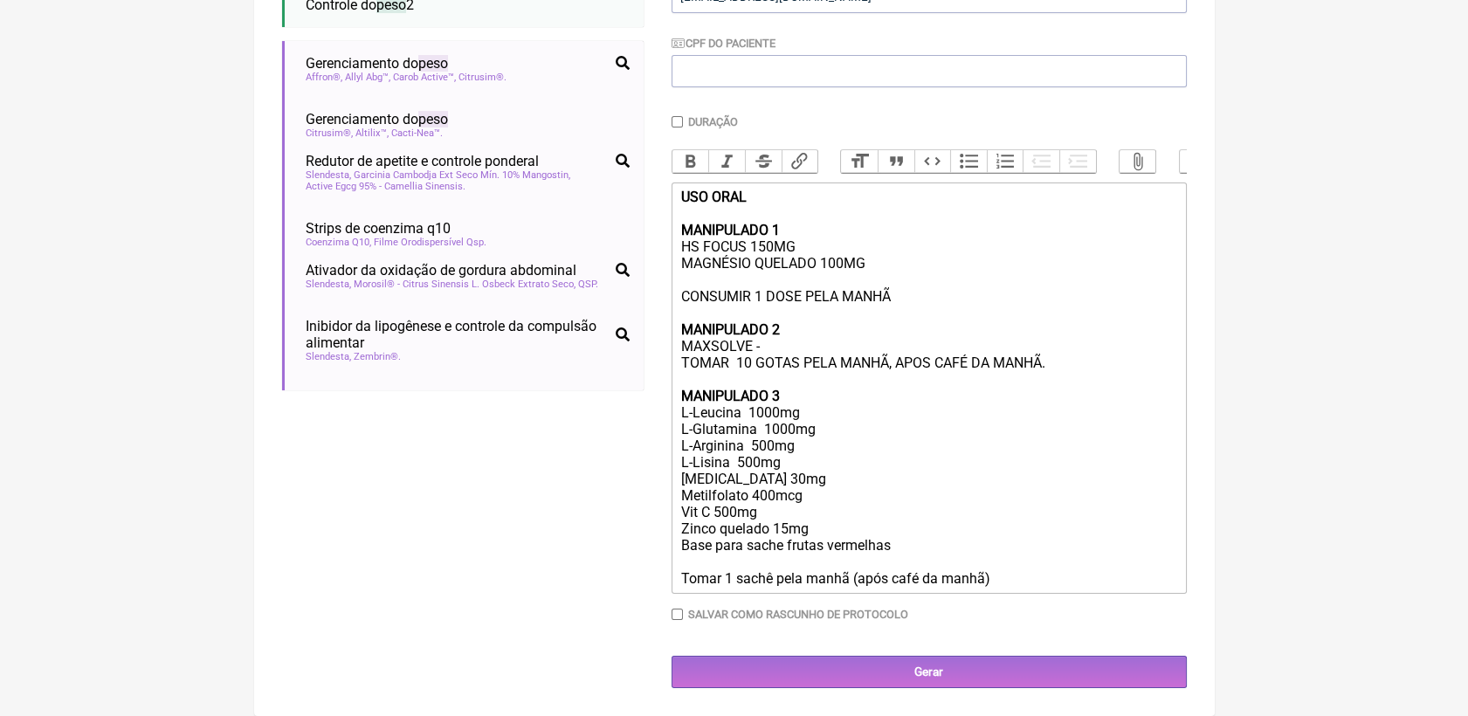
scroll to position [432, 0]
click at [959, 672] on input "Gerar" at bounding box center [929, 672] width 515 height 32
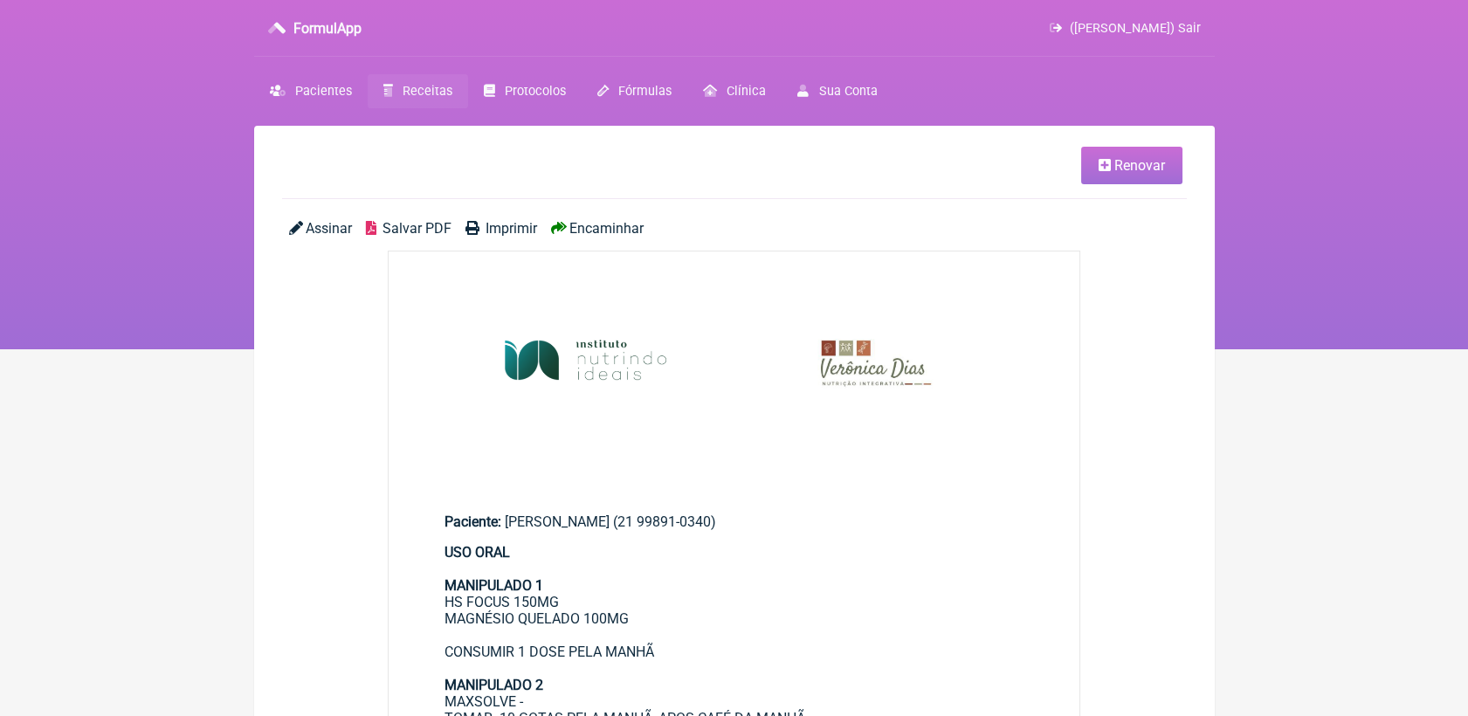
click at [424, 232] on span "Salvar PDF" at bounding box center [417, 228] width 69 height 17
click at [1107, 168] on icon at bounding box center [1105, 165] width 12 height 14
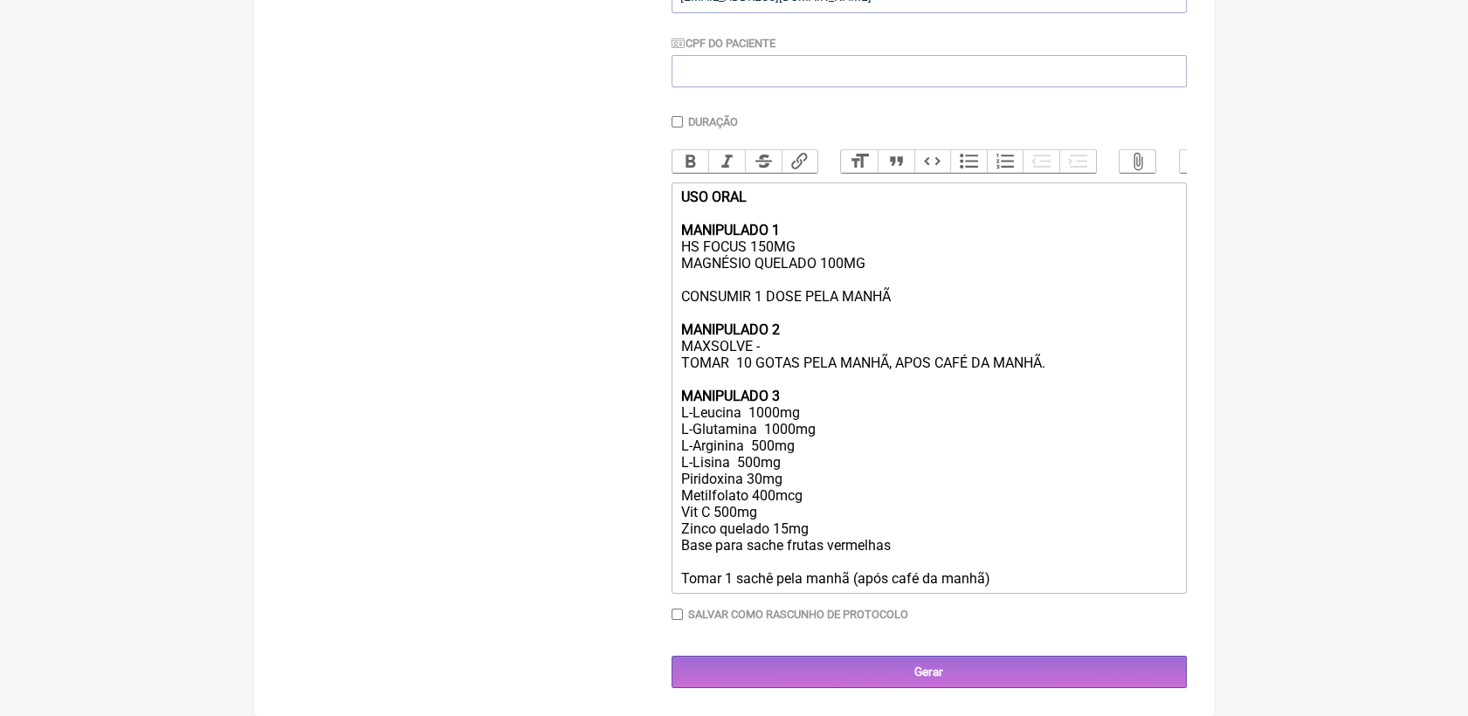
scroll to position [432, 0]
click at [749, 477] on div "USO ORAL MANIPULADO 1 HS FOCUS 150MG MAGNÉSIO QUELADO 100MG CONSUMIR 1 DOSE PEL…" at bounding box center [928, 388] width 496 height 398
type trix-editor "<div><strong>USO ORAL<br><br>MANIPULADO 1</strong><br>HS FOCUS 150MG <br>MAGNÉS…"
click at [972, 667] on input "Gerar" at bounding box center [929, 672] width 515 height 32
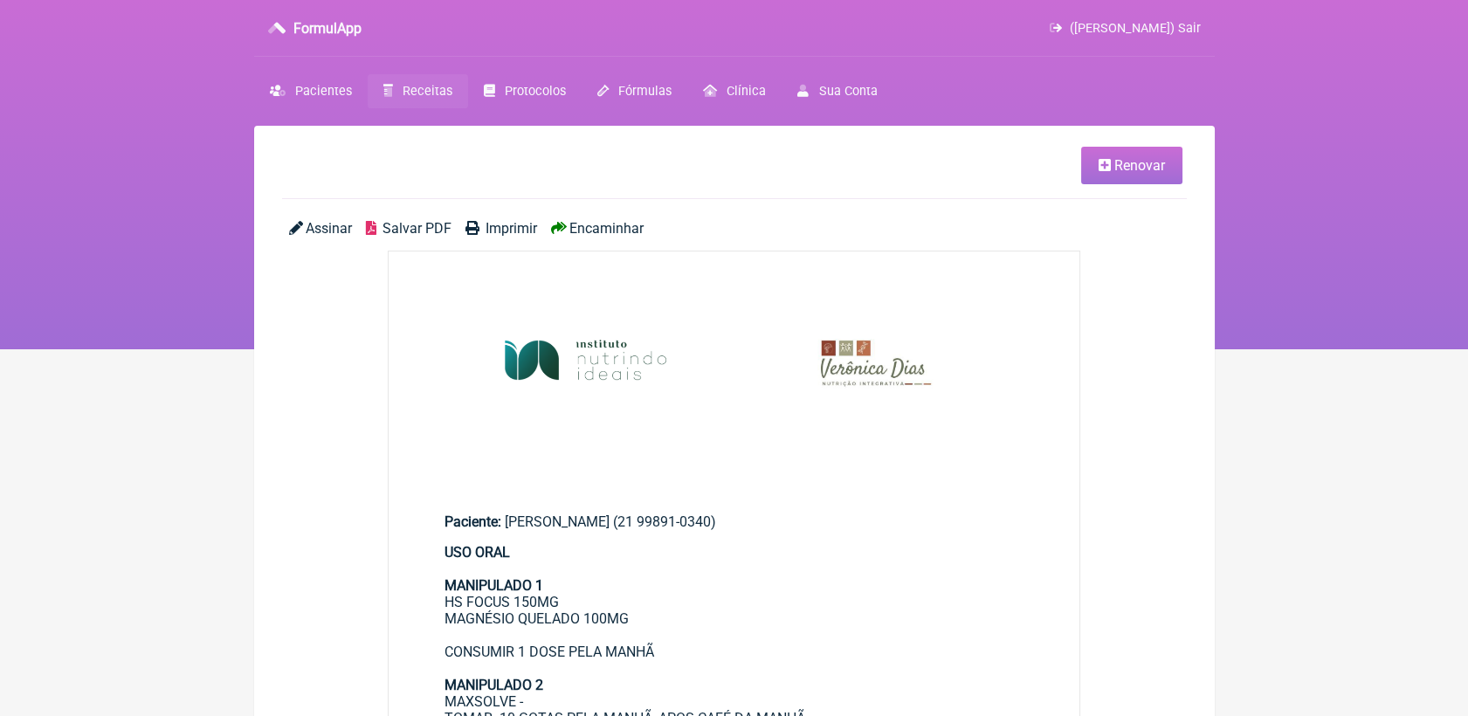
click at [441, 231] on span "Salvar PDF" at bounding box center [417, 228] width 69 height 17
